Goal: Find specific page/section: Find specific page/section

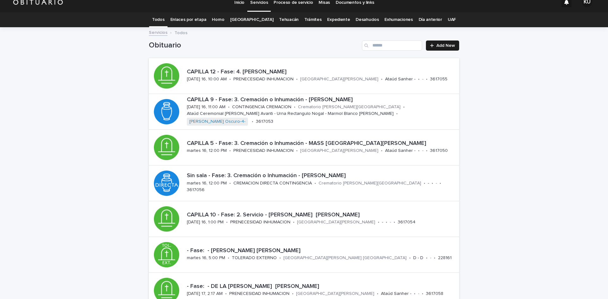
scroll to position [5, 0]
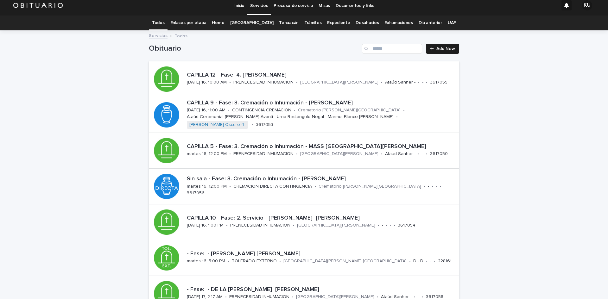
click at [327, 23] on link "Expediente" at bounding box center [338, 23] width 23 height 15
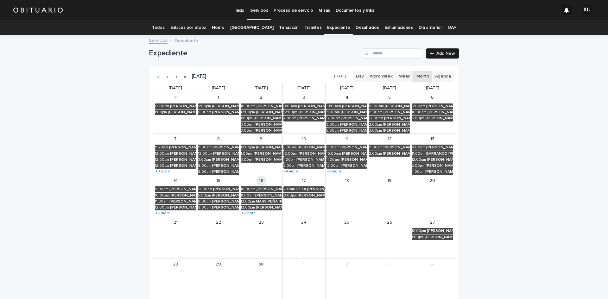
click at [161, 26] on link "Todos" at bounding box center [158, 27] width 12 height 15
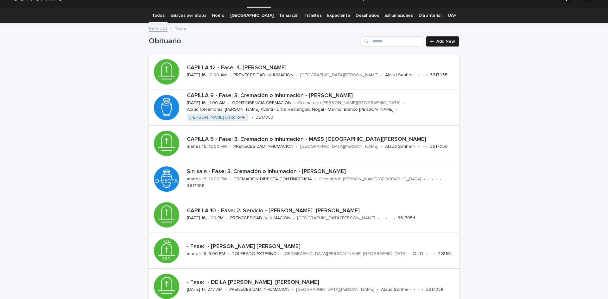
scroll to position [12, 0]
click at [337, 14] on link "Expediente" at bounding box center [338, 16] width 23 height 15
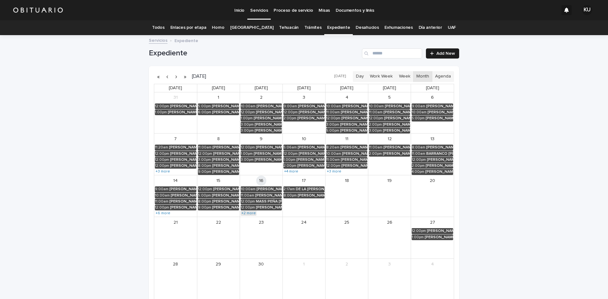
click at [249, 213] on link "+2 more" at bounding box center [248, 213] width 16 height 5
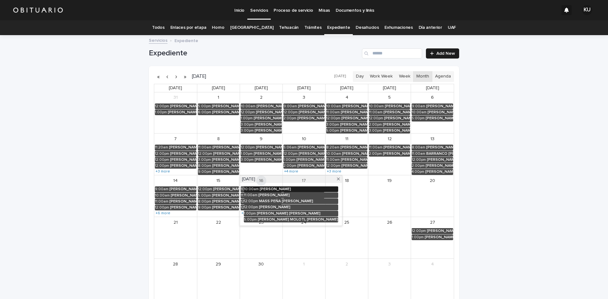
click at [290, 190] on div "[PERSON_NAME]" at bounding box center [298, 189] width 78 height 4
click at [300, 193] on div "[PERSON_NAME]" at bounding box center [298, 195] width 80 height 4
click at [322, 178] on button "×" at bounding box center [318, 182] width 8 height 8
click at [540, 156] on div "Loading... Saving… Loading... Saving… Expediente Add New [DATE] [DATE] Day Work…" at bounding box center [304, 186] width 608 height 301
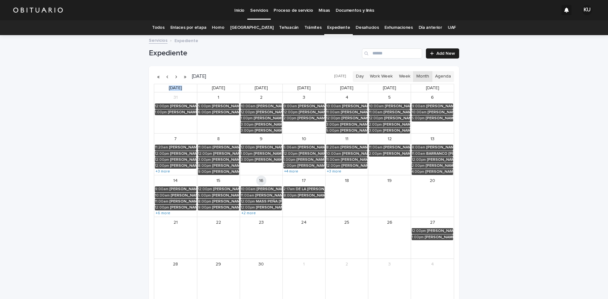
click at [540, 156] on div "Loading... Saving… Loading... Saving… Expediente Add New [DATE] [DATE] Day Work…" at bounding box center [304, 186] width 608 height 301
click at [379, 51] on input "Search" at bounding box center [392, 53] width 60 height 10
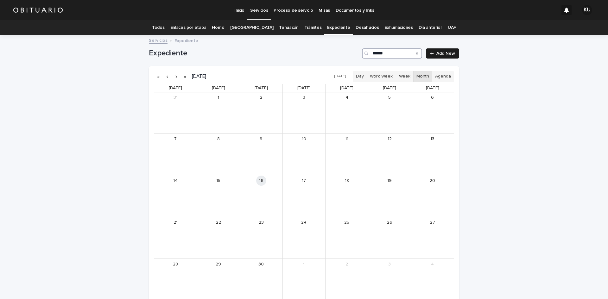
type input "******"
click at [165, 78] on button "button" at bounding box center [167, 77] width 9 height 10
